Goal: Transaction & Acquisition: Purchase product/service

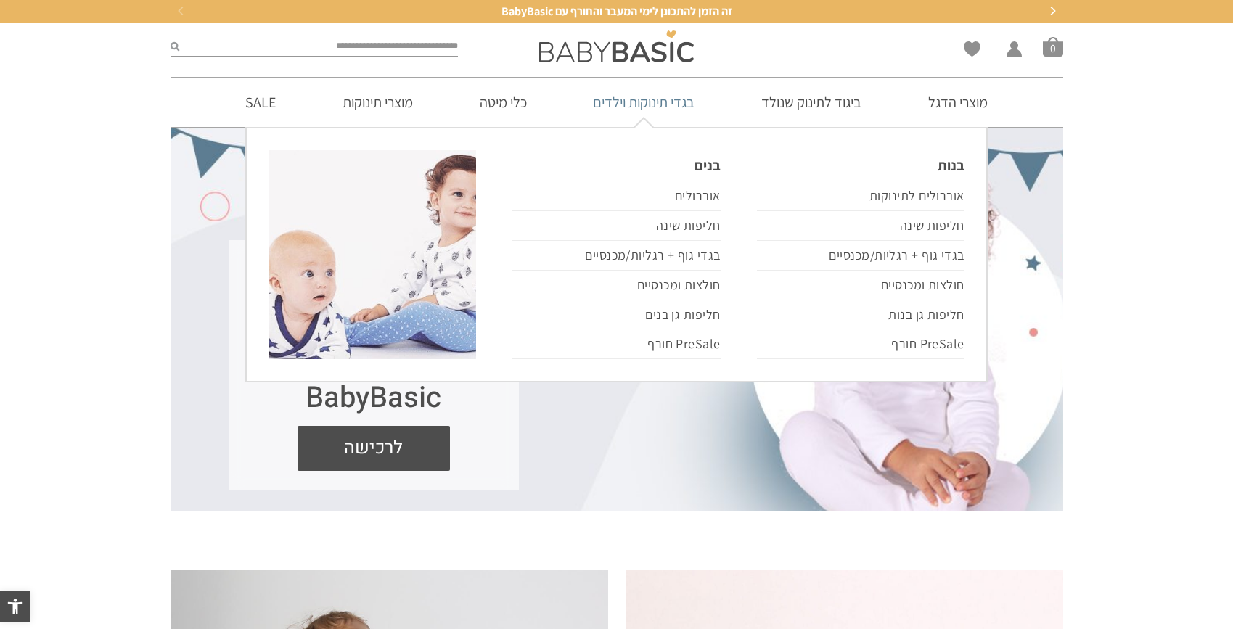
click at [635, 89] on link "בגדי תינוקות וילדים" at bounding box center [643, 102] width 145 height 49
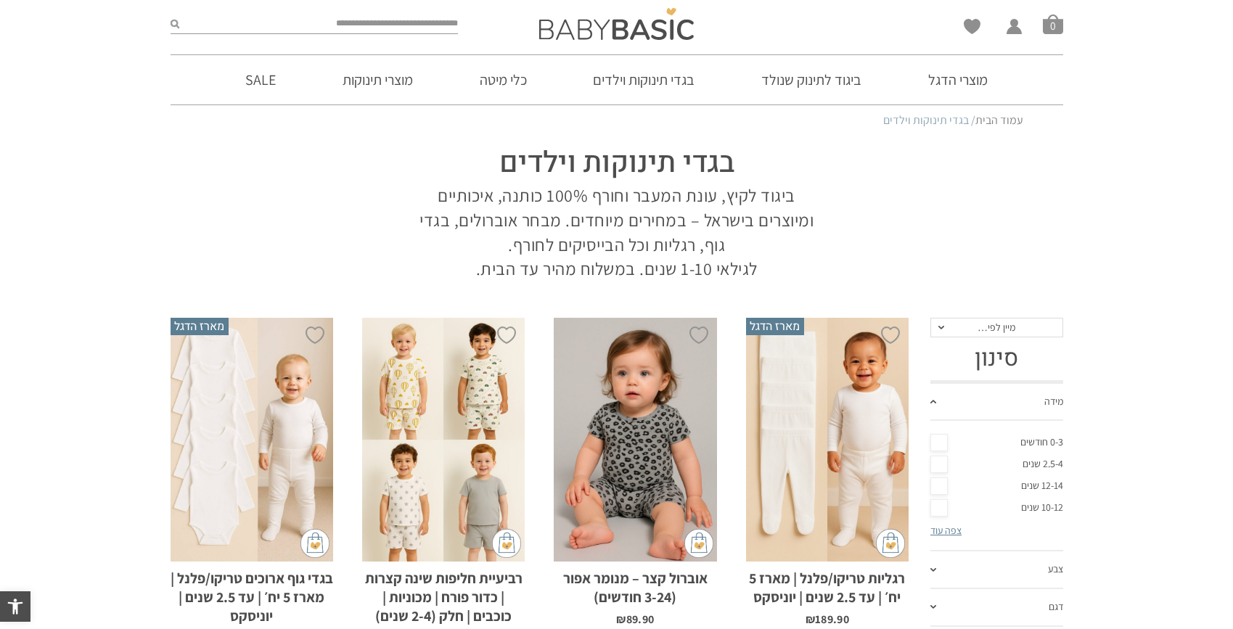
click at [639, 404] on div "x בחירת מידה 3-6m 6-12m 12-18m 18-24m" at bounding box center [635, 440] width 163 height 245
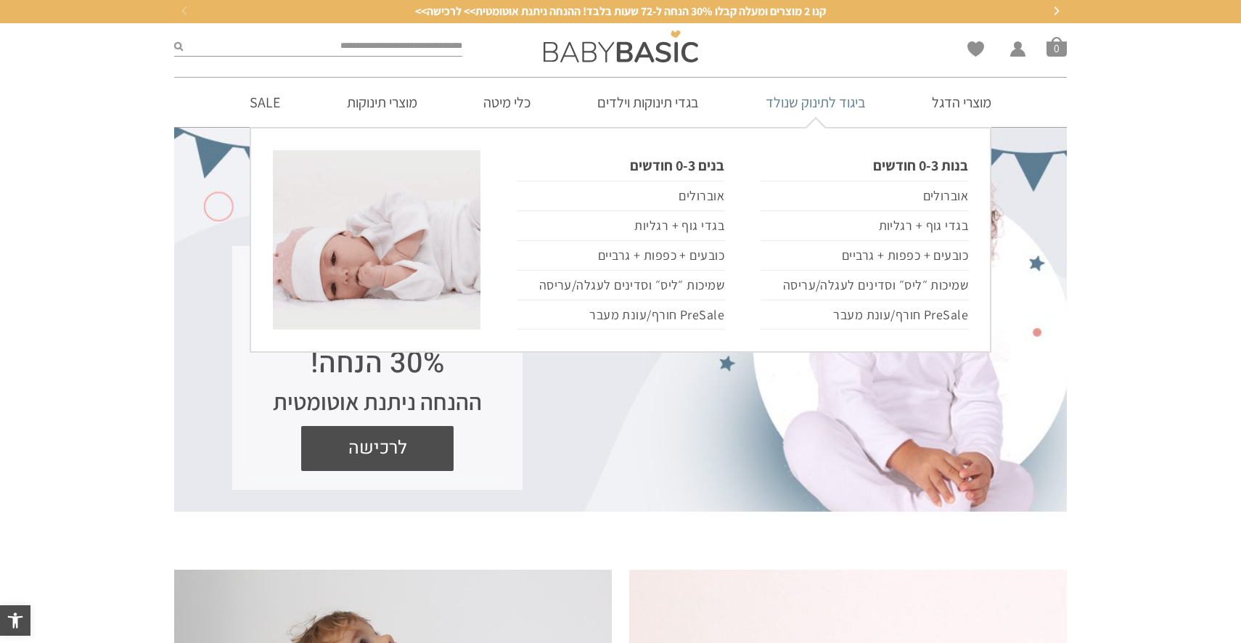
click at [839, 104] on link "ביגוד לתינוק שנולד" at bounding box center [816, 102] width 144 height 49
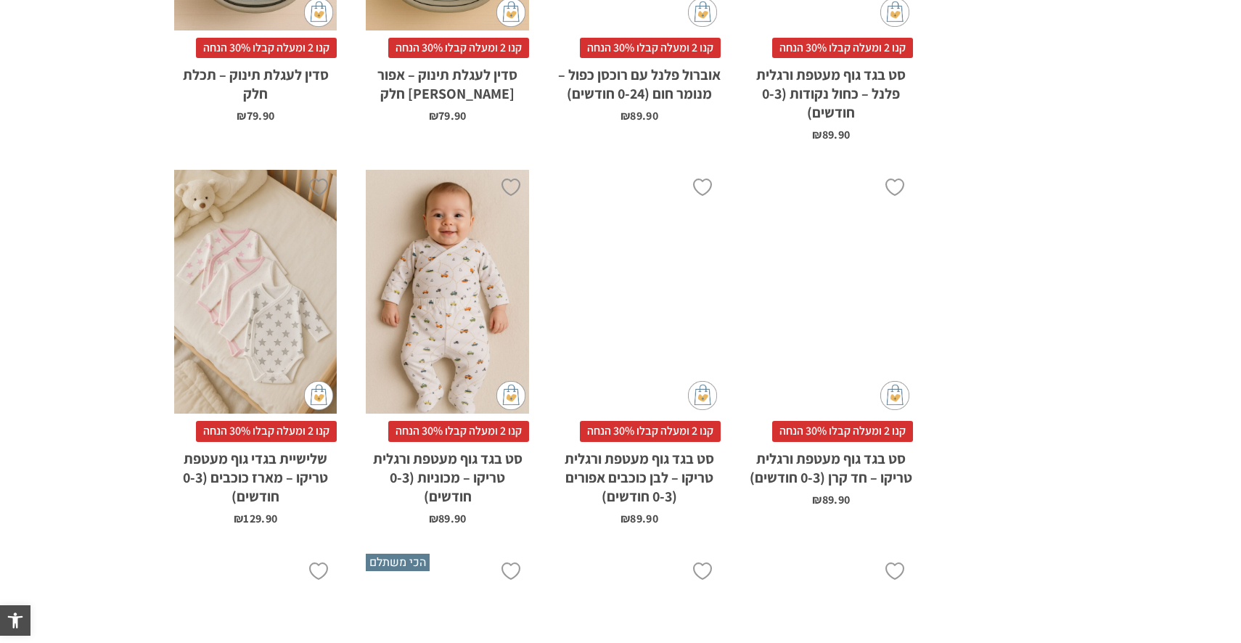
scroll to position [1356, 0]
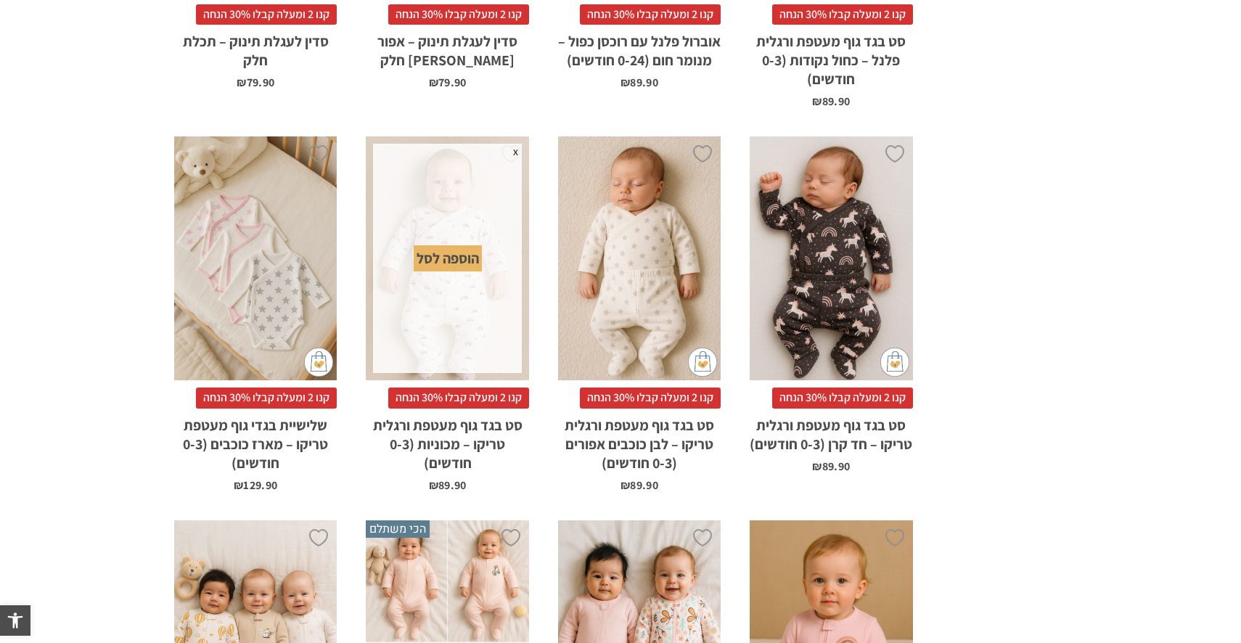
click at [453, 259] on div "הוספה לסל" at bounding box center [448, 258] width 68 height 26
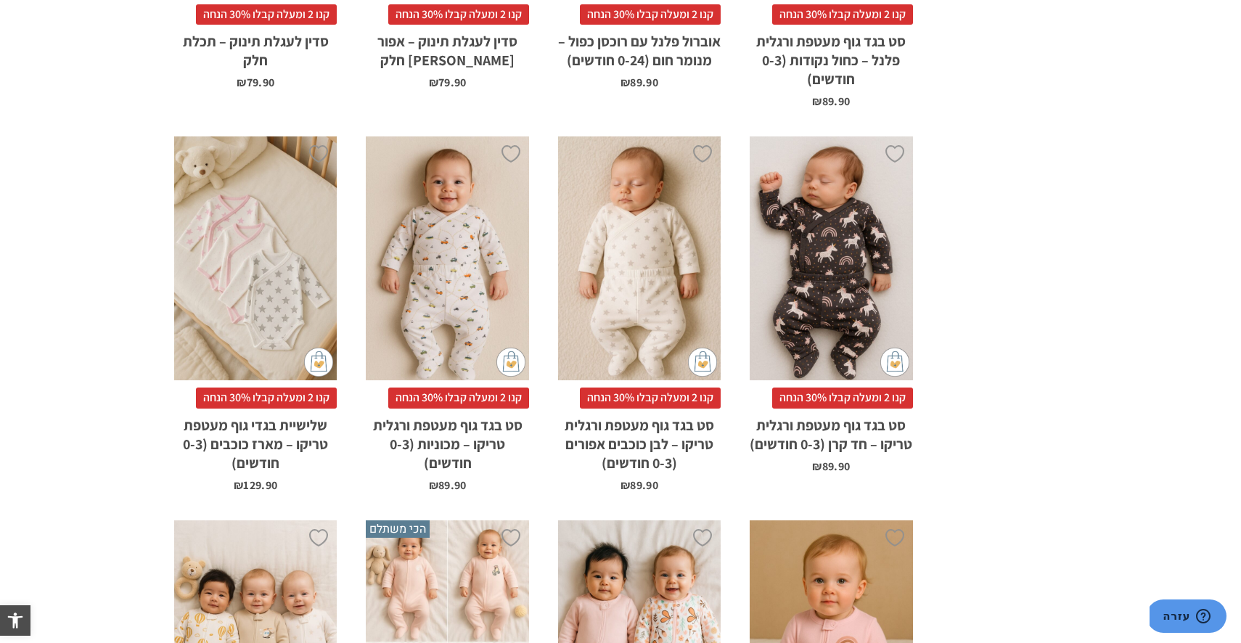
scroll to position [0, 0]
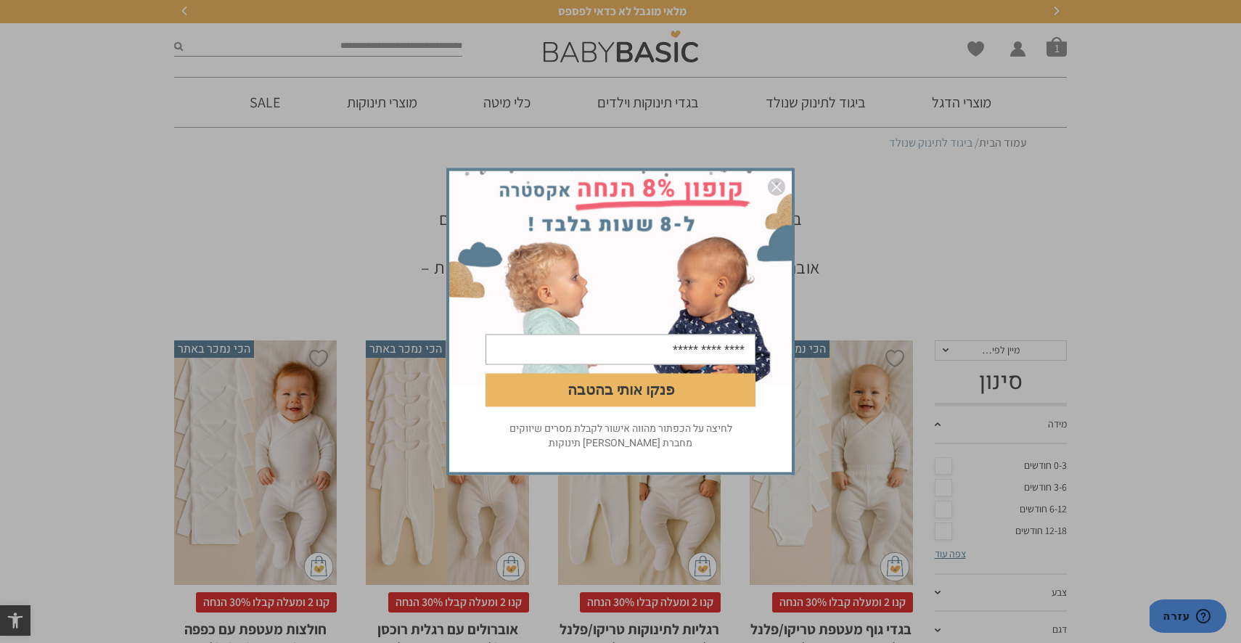
click at [827, 479] on div "פנקו אותי בהטבה לחיצה על הכפתור מהווה אישור לקבלת מסרים שיווקים מחברת אריה בגדי…" at bounding box center [620, 321] width 1241 height 643
click at [779, 184] on img "סגור" at bounding box center [776, 186] width 17 height 17
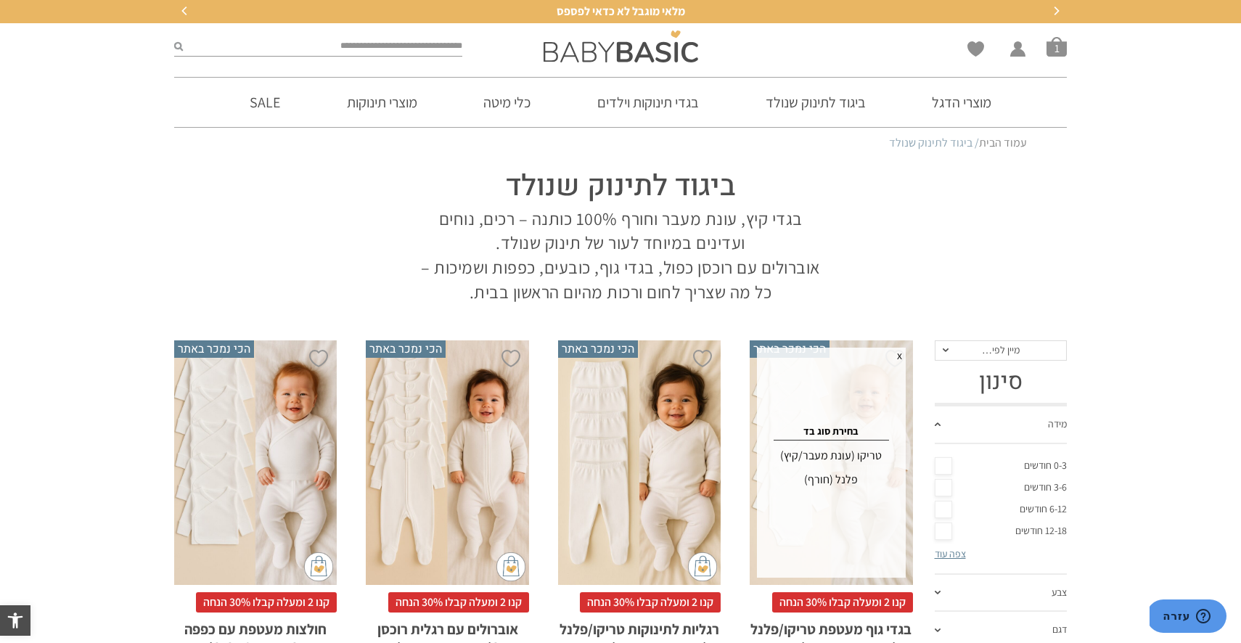
click at [846, 446] on div "טריקו (עונת מעבר/קיץ)" at bounding box center [831, 455] width 144 height 23
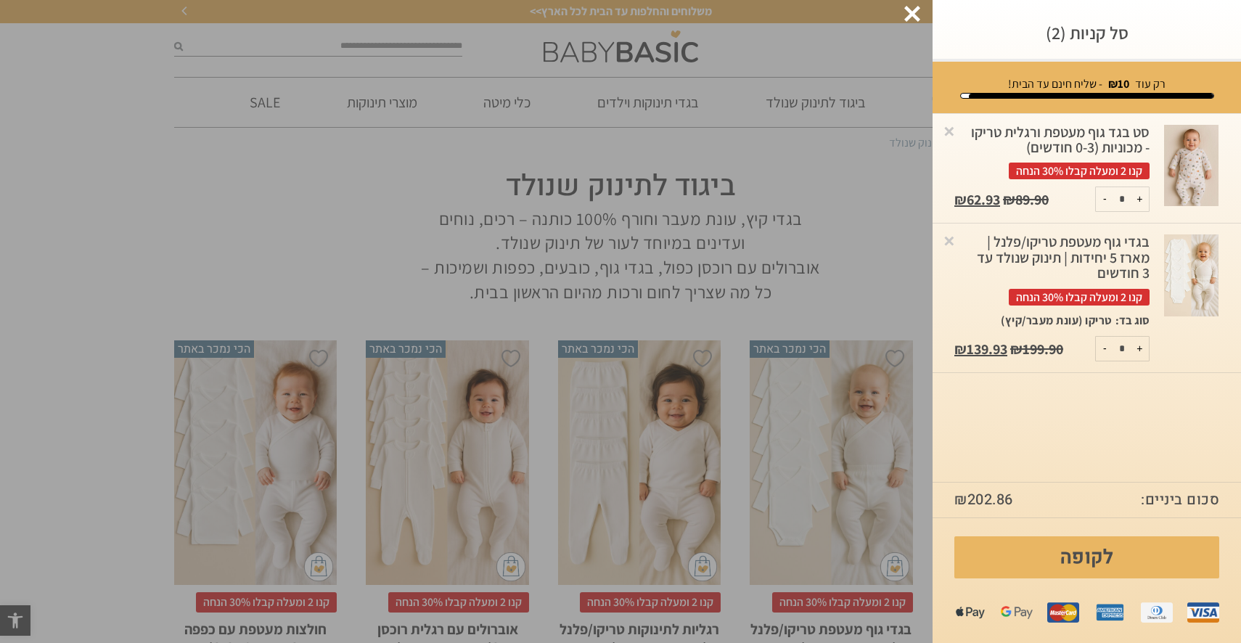
click at [909, 11] on div at bounding box center [913, 14] width 16 height 16
